Goal: Task Accomplishment & Management: Manage account settings

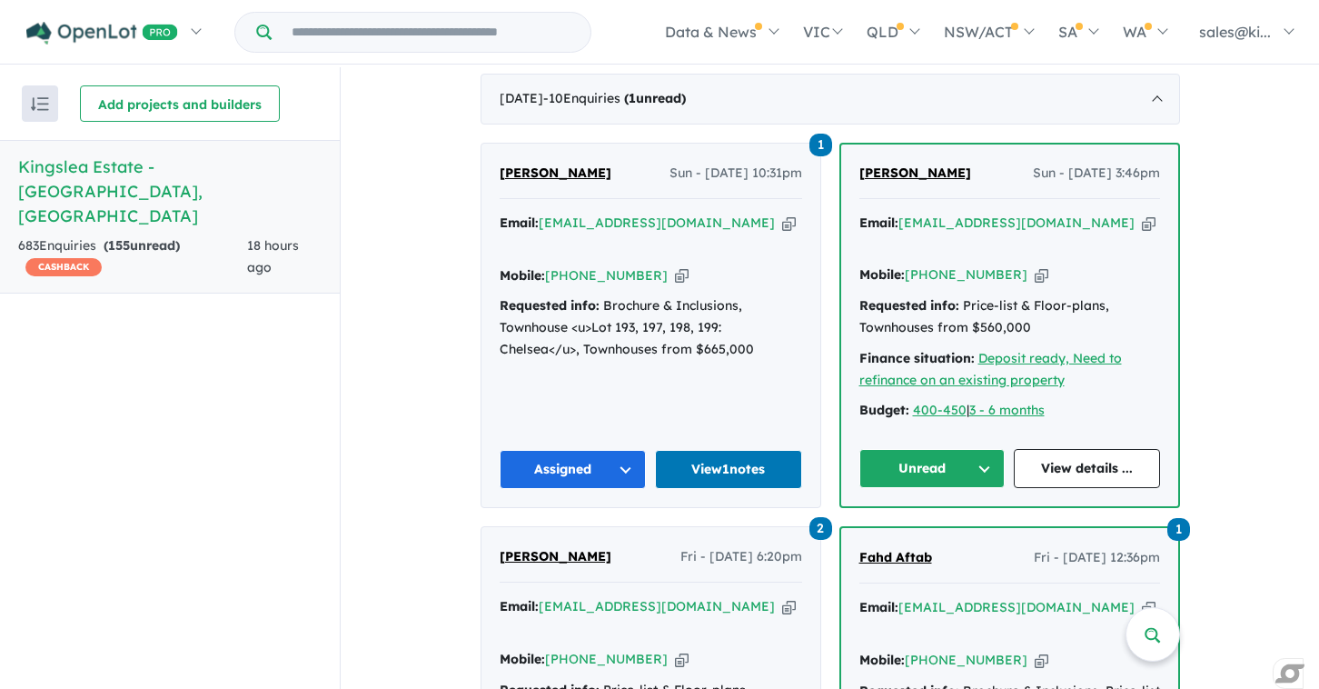
scroll to position [761, 0]
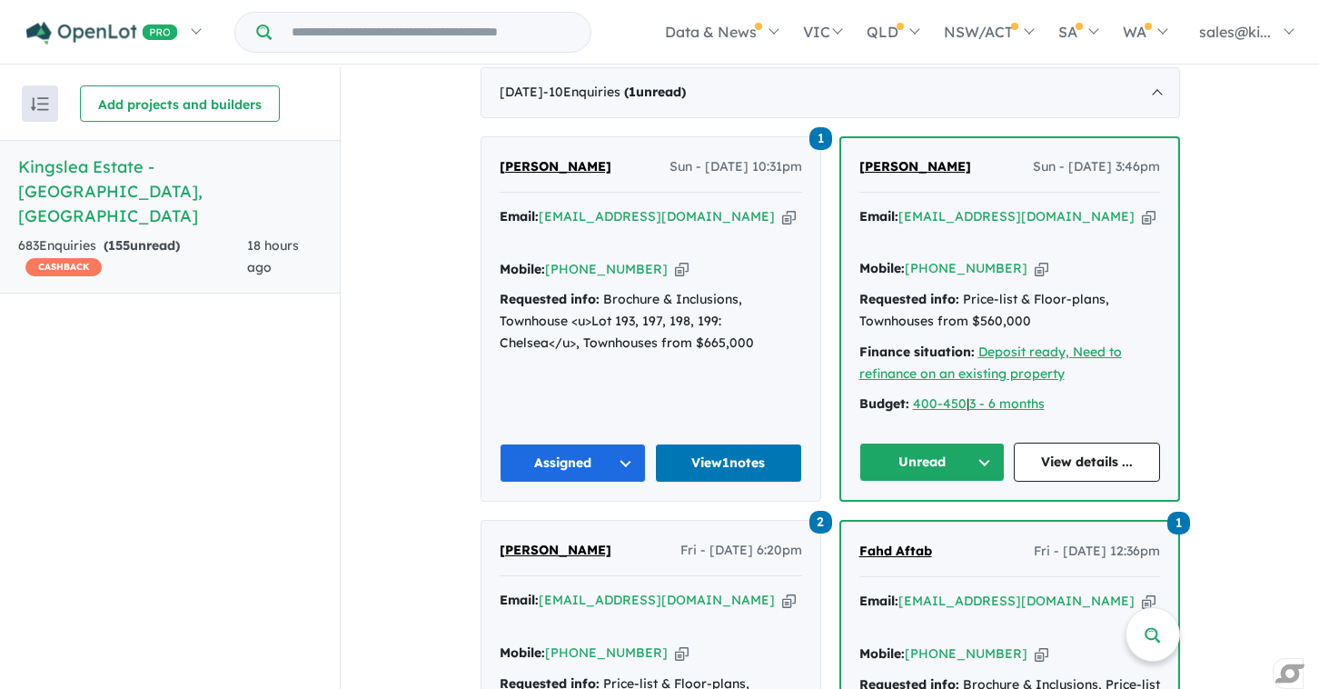
click at [985, 442] on button "Unread" at bounding box center [933, 461] width 146 height 39
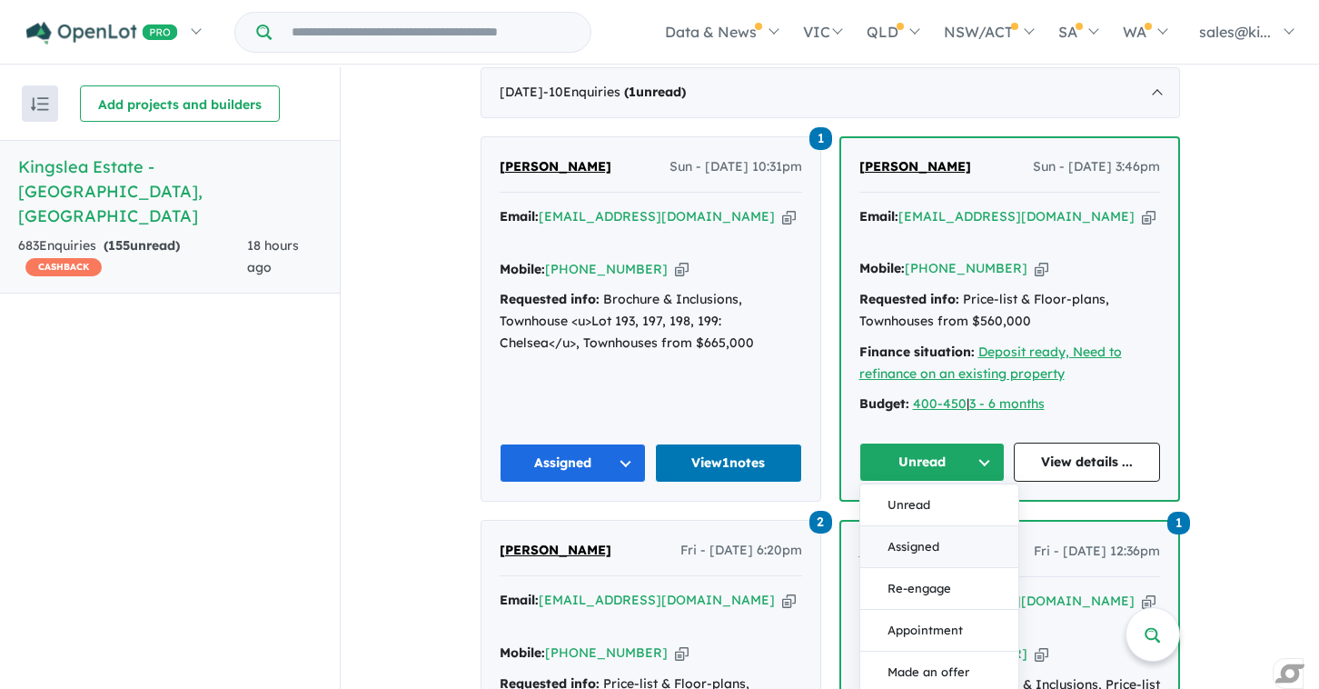
click at [929, 526] on button "Assigned" at bounding box center [939, 547] width 158 height 42
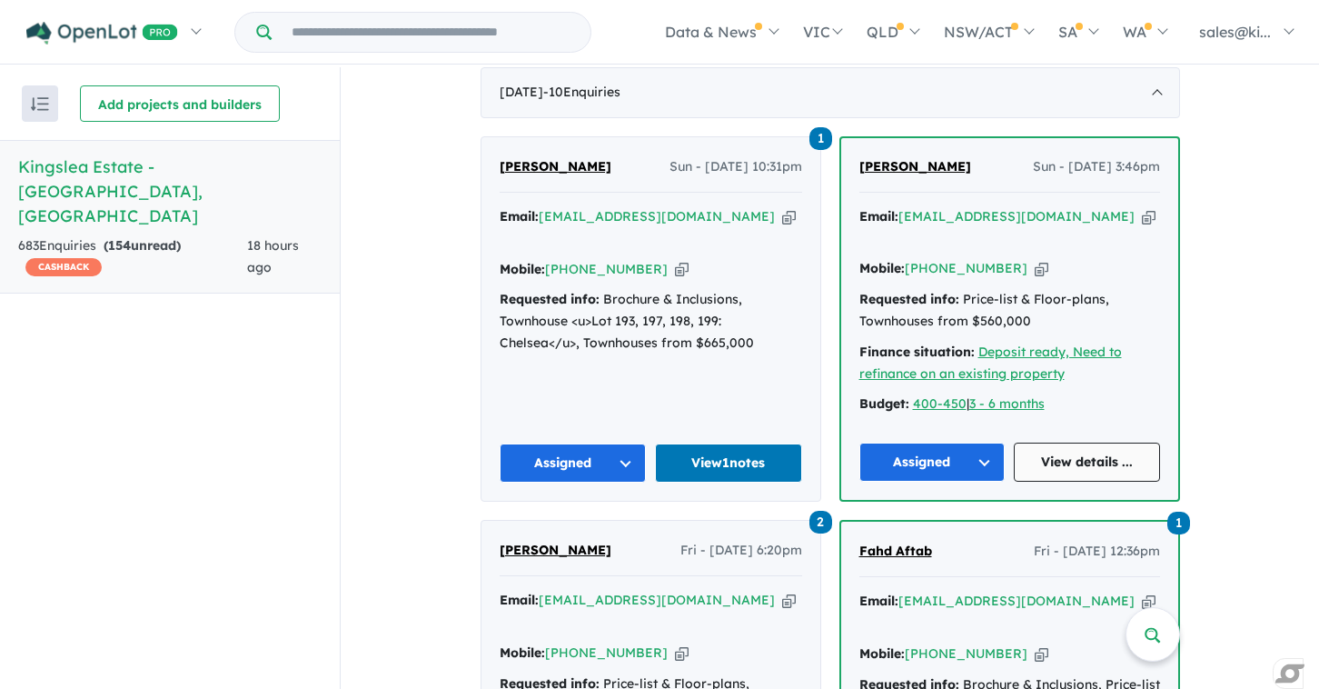
click at [1040, 442] on link "View details ..." at bounding box center [1087, 461] width 146 height 39
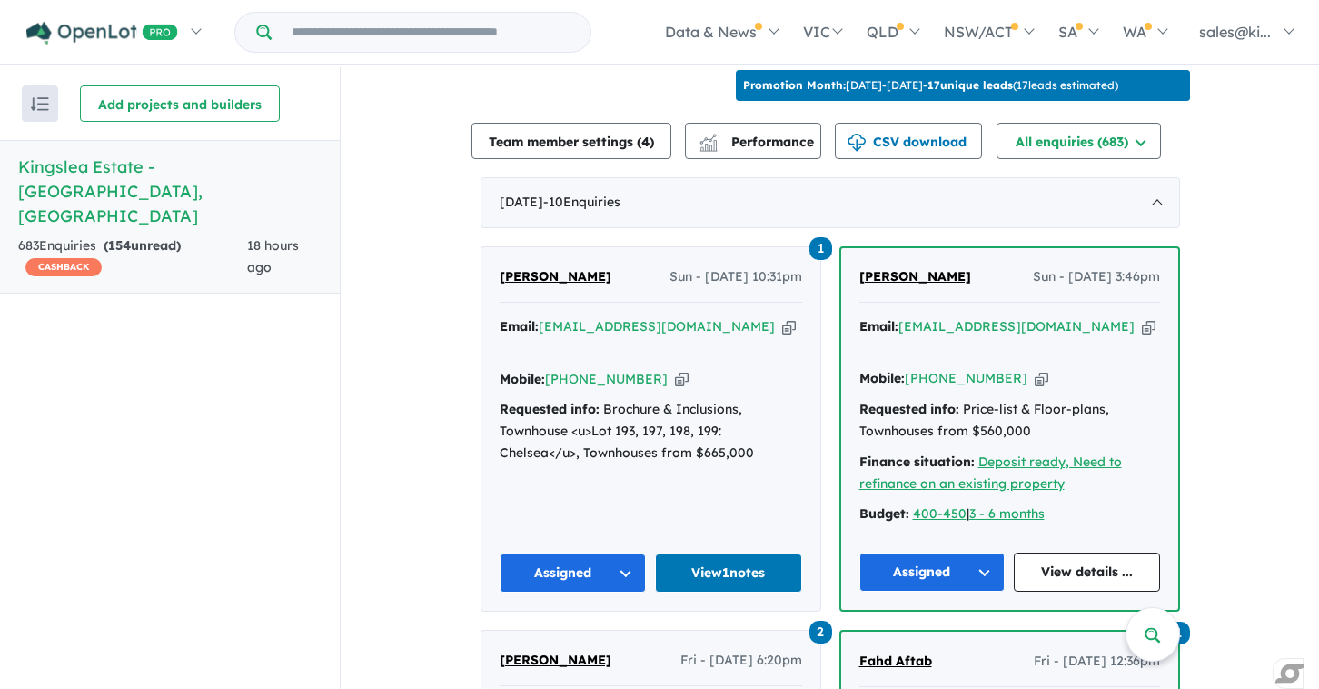
scroll to position [652, 0]
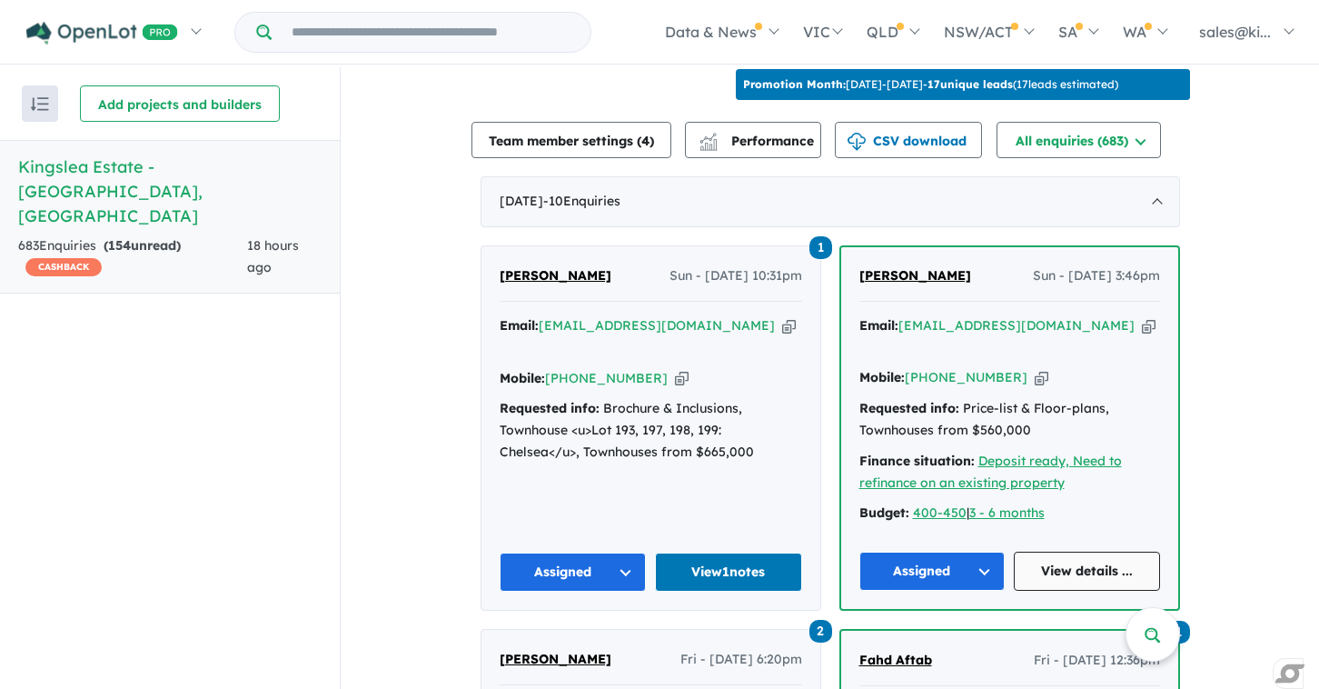
click at [1056, 552] on link "View details ..." at bounding box center [1087, 571] width 146 height 39
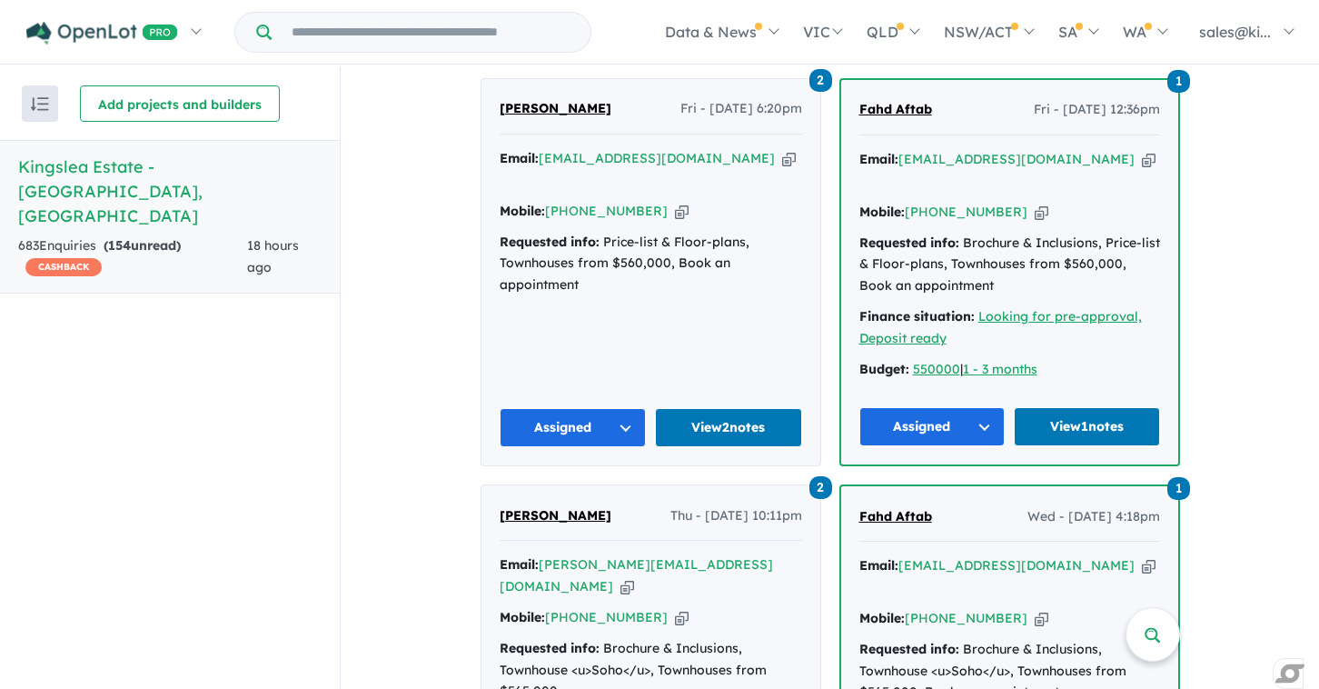
scroll to position [1208, 0]
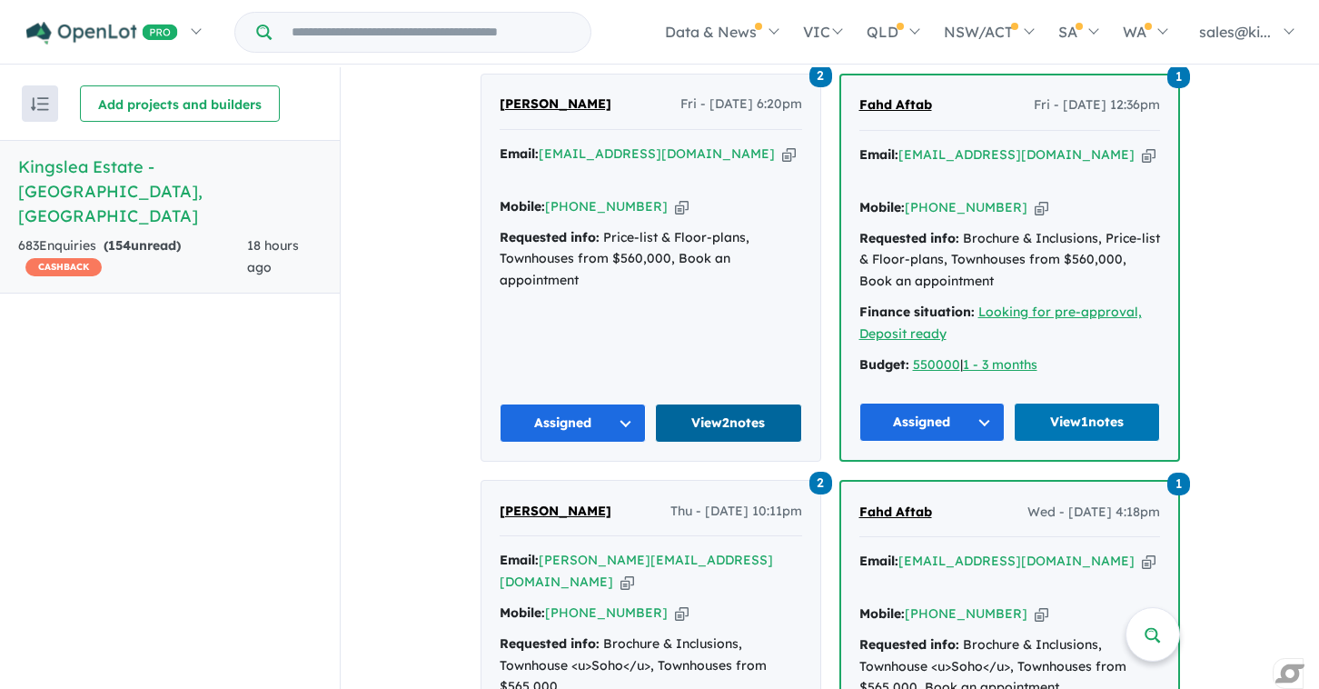
click at [739, 403] on link "View 2 notes" at bounding box center [728, 422] width 147 height 39
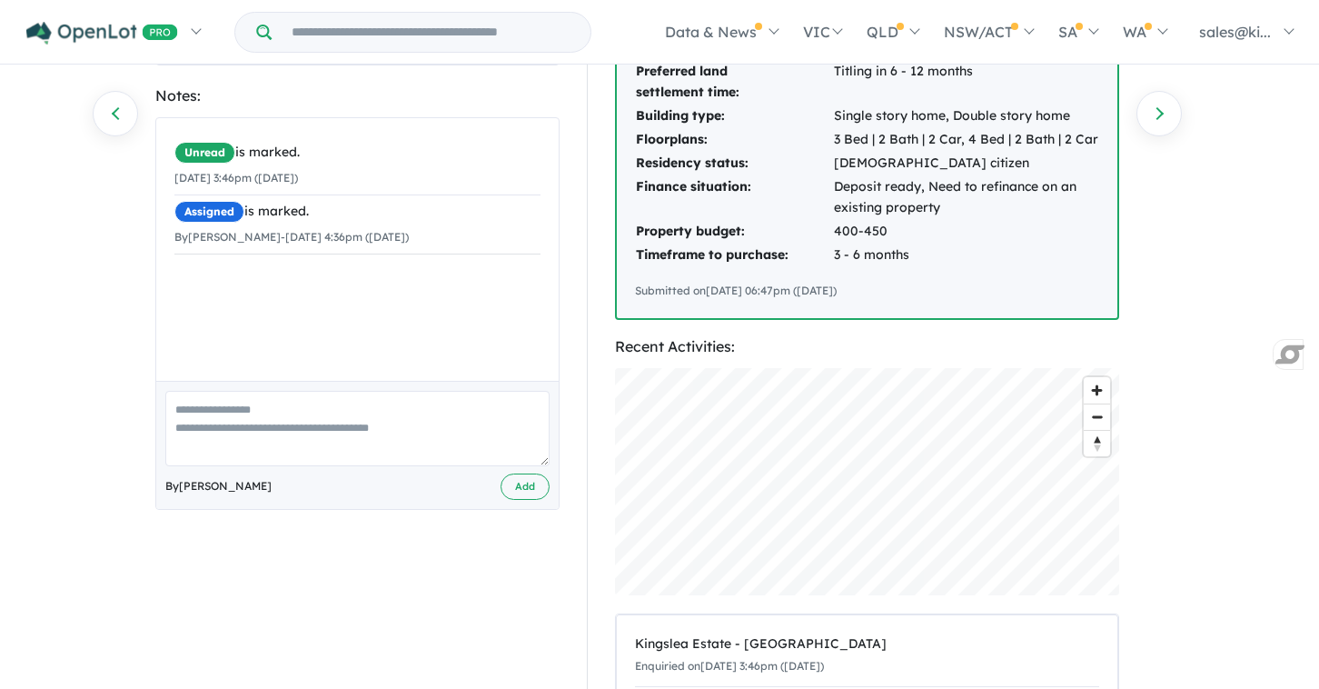
scroll to position [321, 0]
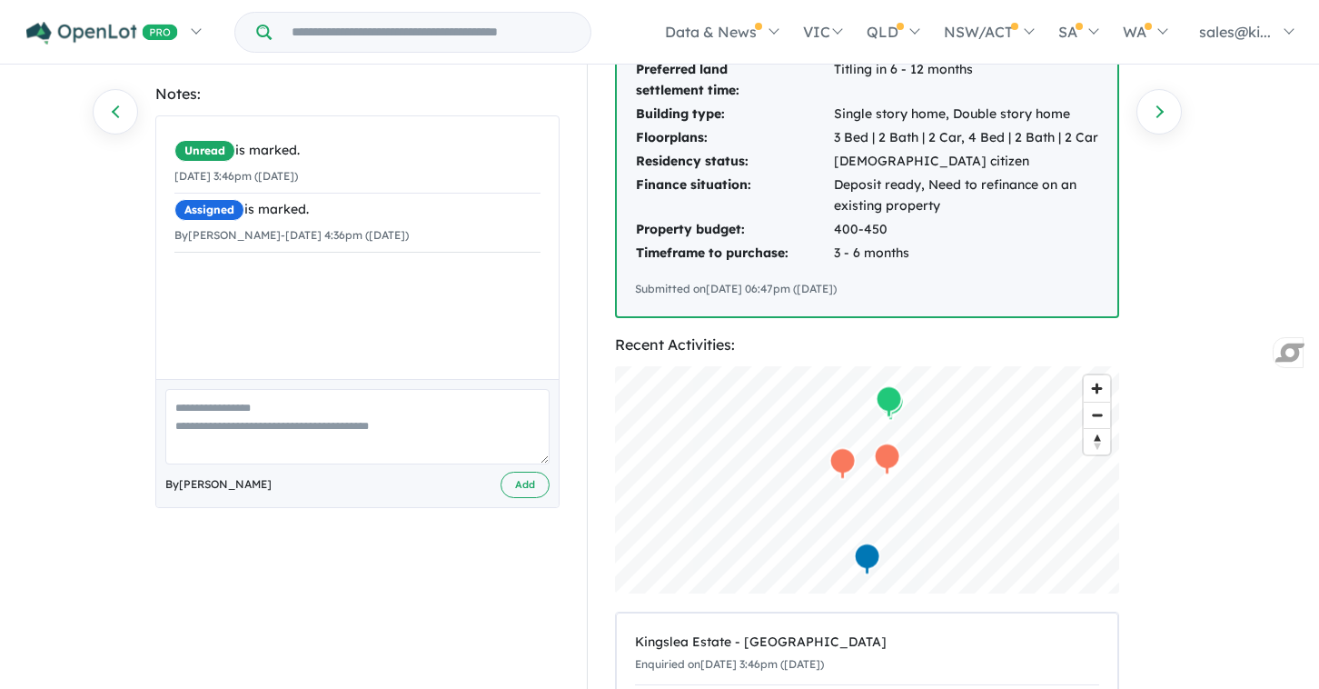
click at [230, 415] on textarea at bounding box center [357, 426] width 384 height 75
type textarea "**********"
click at [524, 490] on button "Add" at bounding box center [525, 485] width 49 height 26
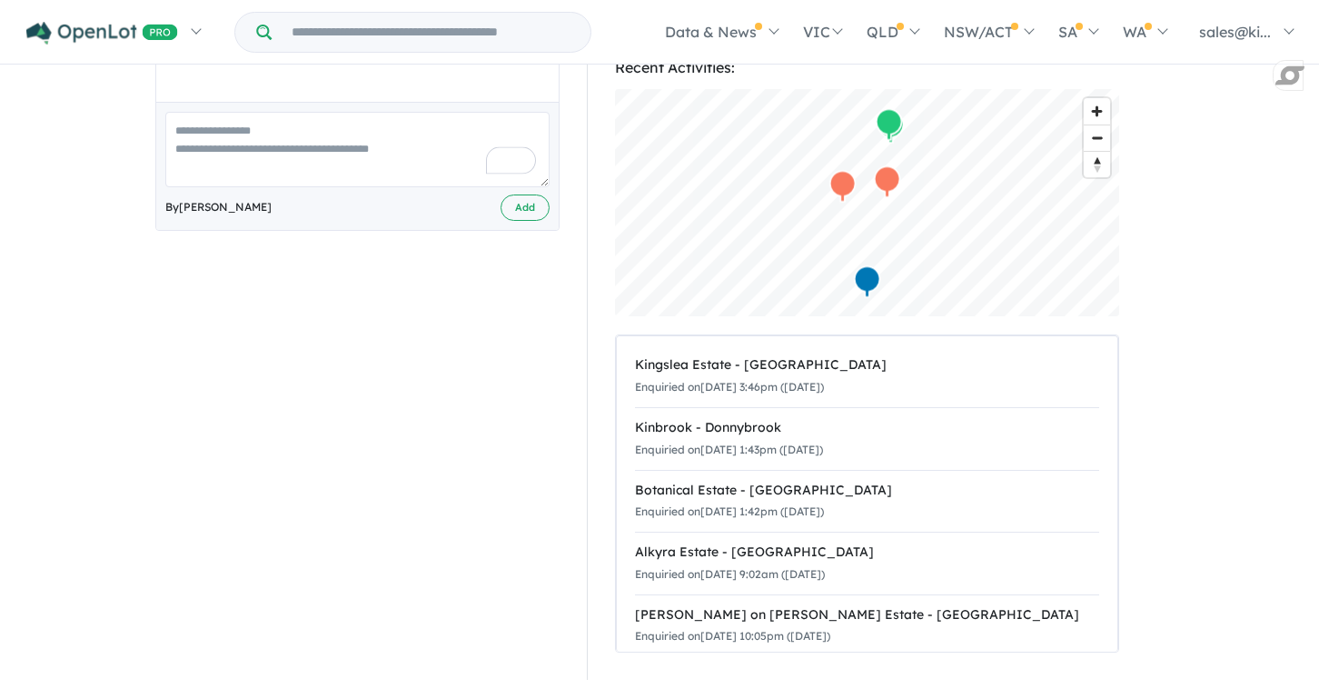
scroll to position [0, 0]
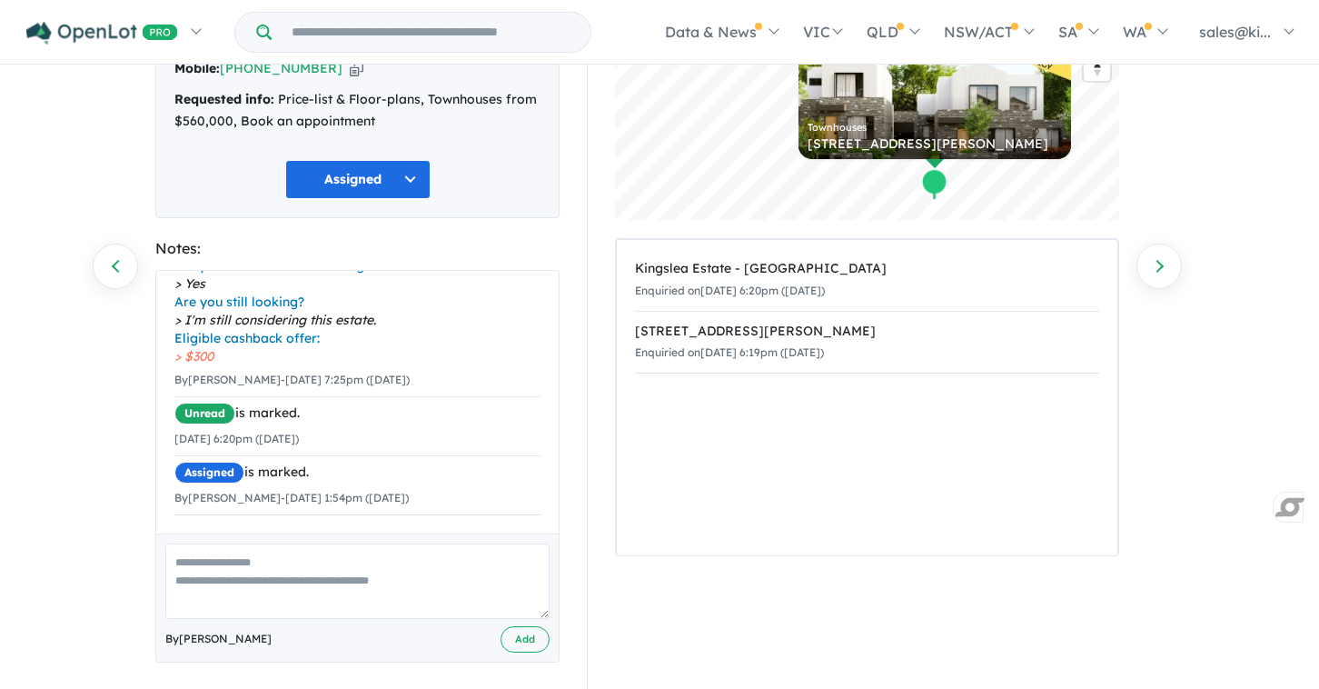
scroll to position [177, 0]
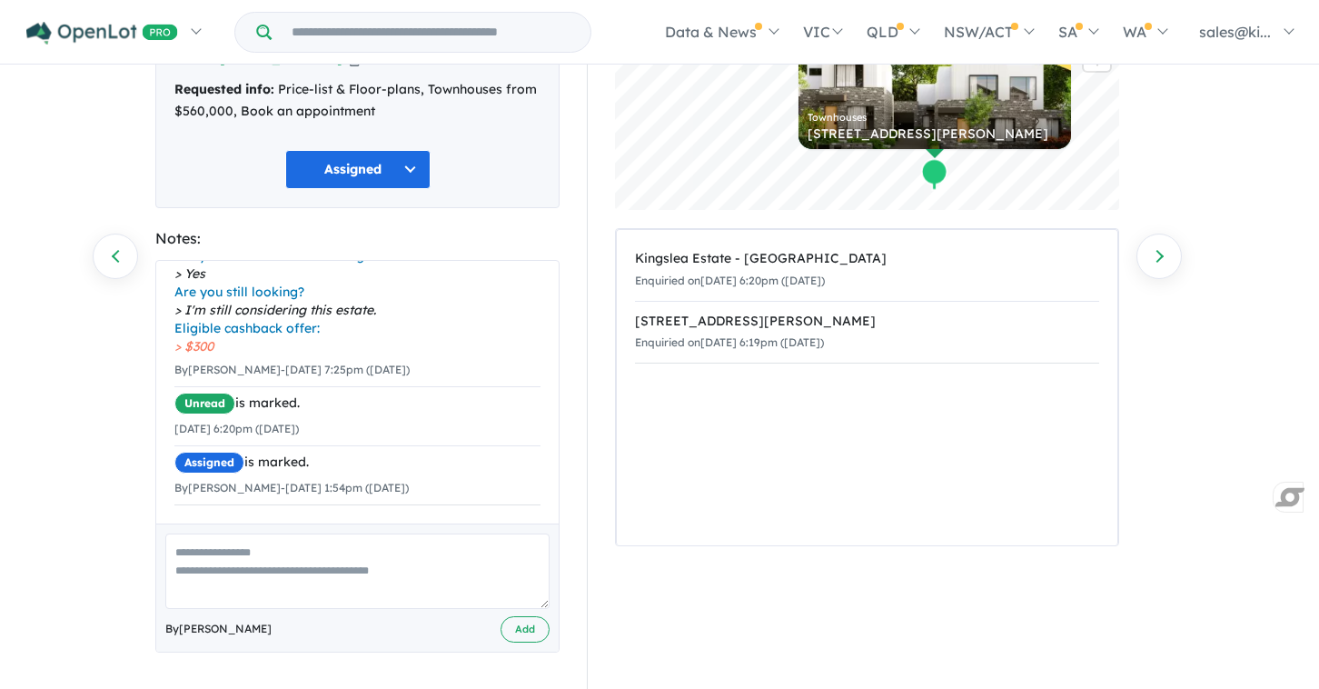
click at [224, 550] on textarea at bounding box center [357, 570] width 384 height 75
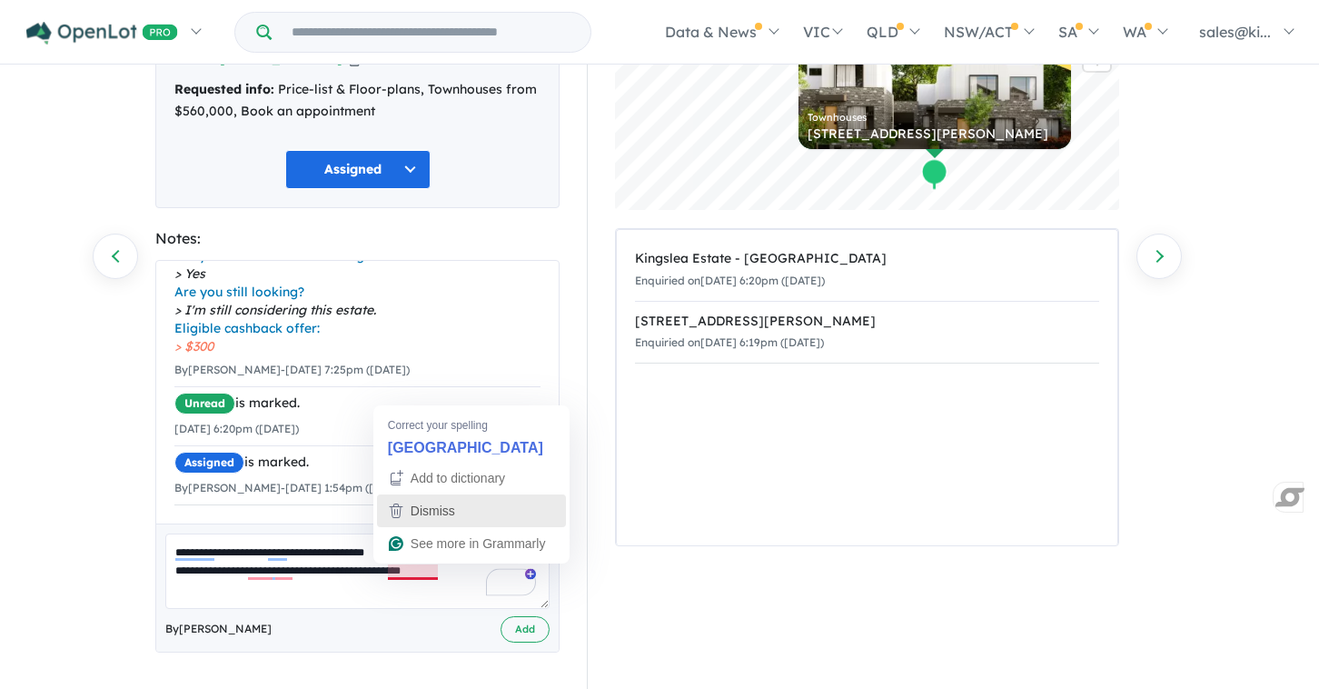
click at [435, 519] on div "Dismiss" at bounding box center [431, 510] width 48 height 27
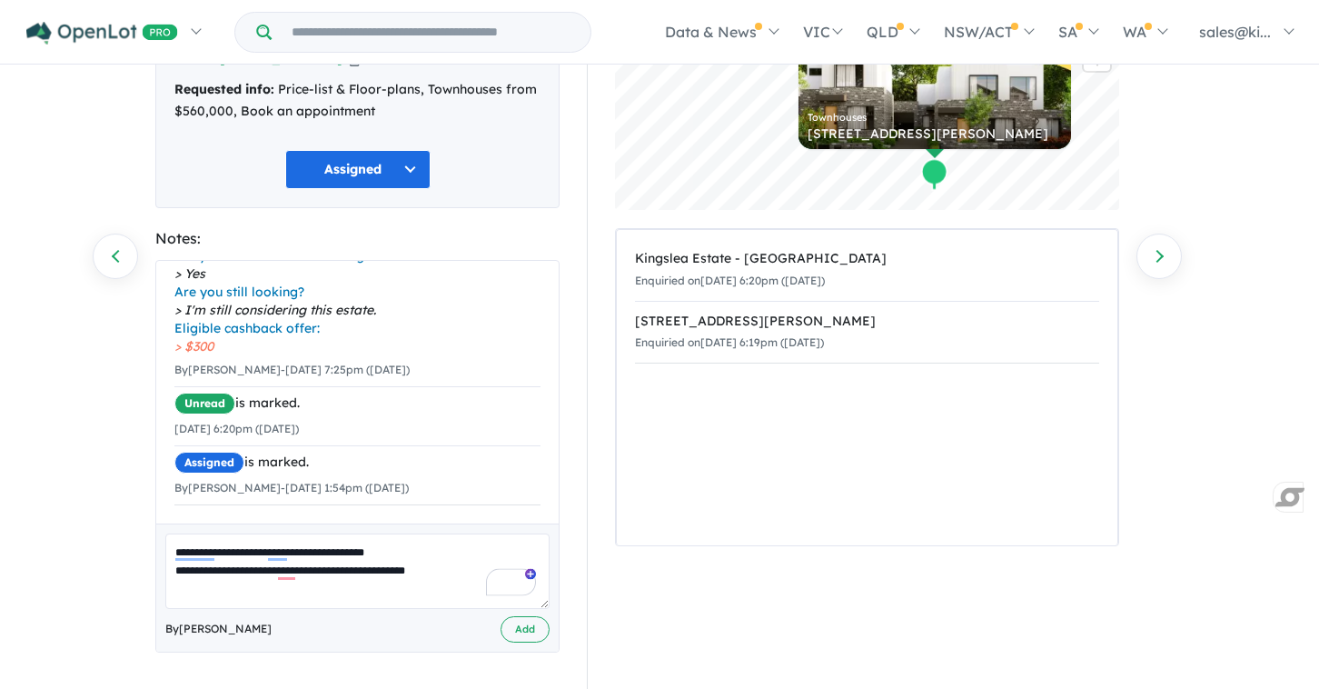
click at [465, 572] on textarea "**********" at bounding box center [357, 570] width 384 height 75
type textarea "**********"
click at [518, 631] on button "Add" at bounding box center [525, 629] width 49 height 26
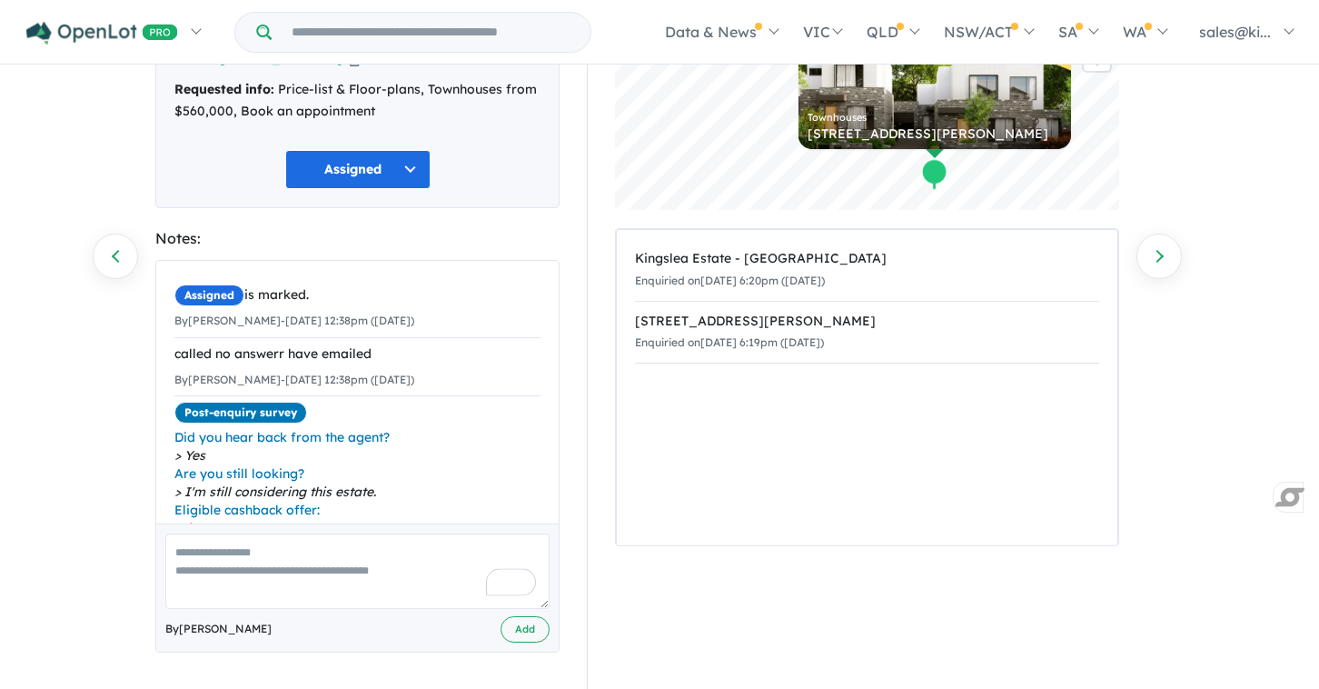
scroll to position [0, 0]
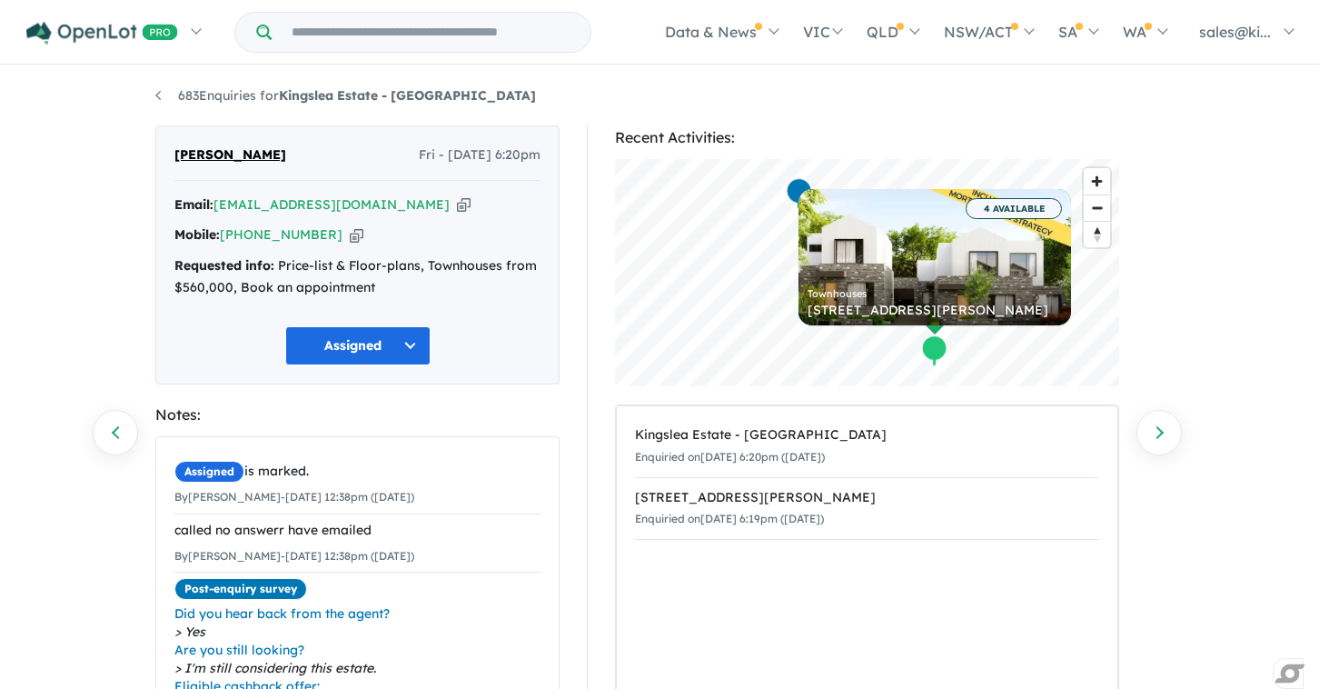
click at [413, 348] on button "Assigned" at bounding box center [357, 345] width 145 height 39
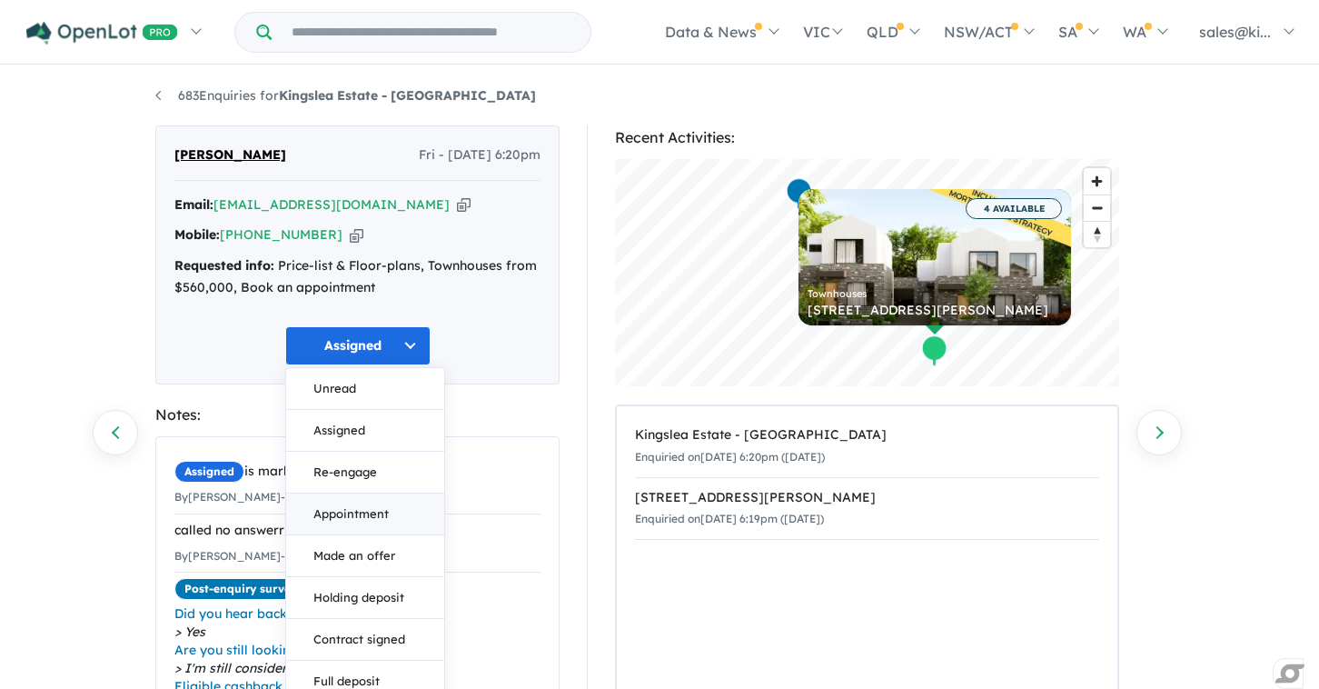
click at [355, 516] on button "Appointment" at bounding box center [365, 514] width 158 height 42
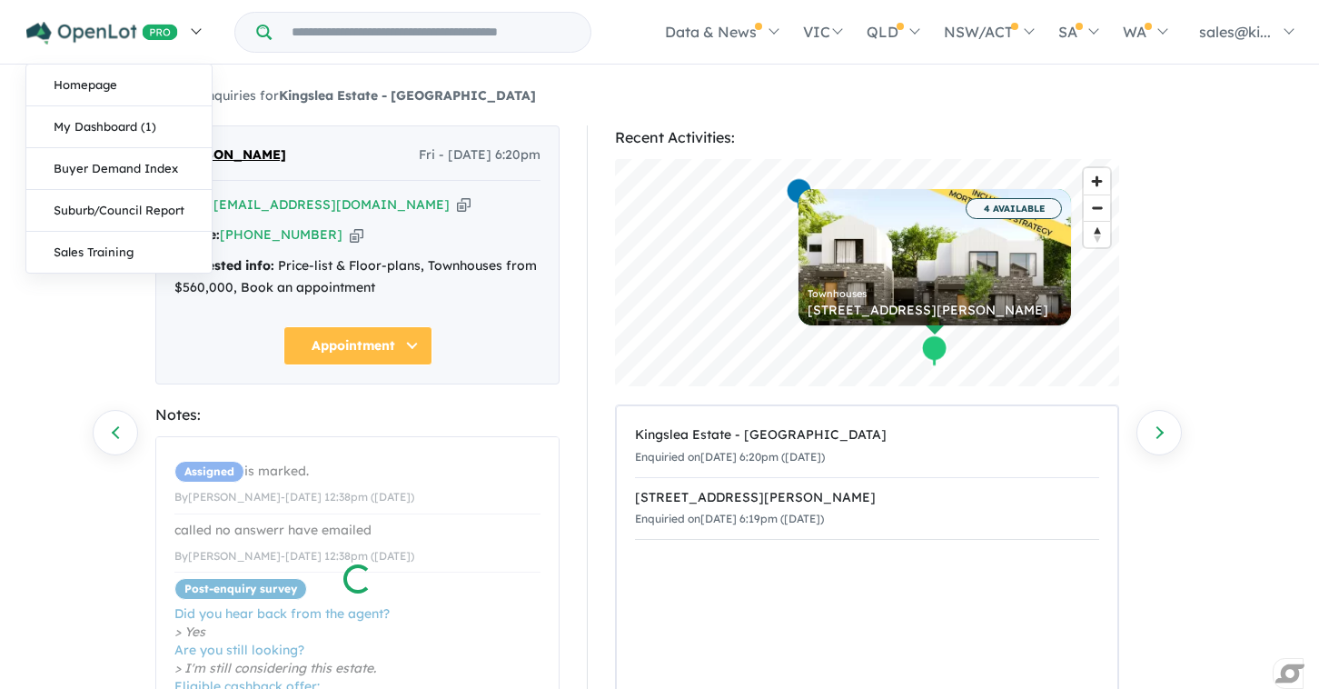
scroll to position [285, 0]
